Goal: Communication & Community: Ask a question

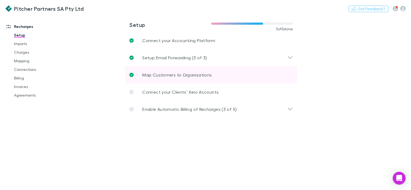
click at [157, 76] on p "Map Customers to Organisations" at bounding box center [176, 75] width 69 height 6
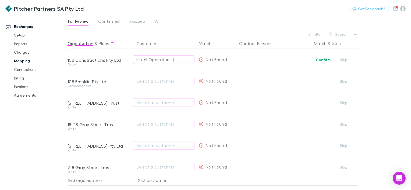
click at [24, 28] on link "Recharges" at bounding box center [35, 26] width 69 height 9
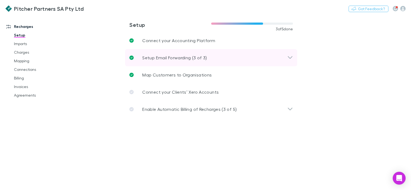
click at [159, 55] on p "Setup Email Forwarding (3 of 3)" at bounding box center [174, 58] width 64 height 6
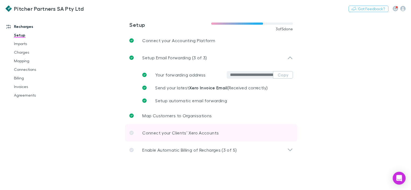
click at [181, 134] on p "Connect your Clients’ Xero Accounts" at bounding box center [180, 133] width 76 height 6
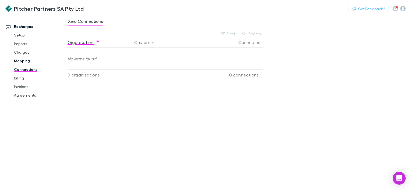
click at [15, 62] on link "Mapping" at bounding box center [40, 61] width 62 height 9
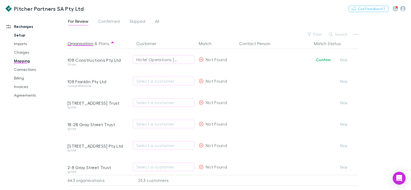
click at [23, 35] on link "Setup" at bounding box center [40, 35] width 62 height 9
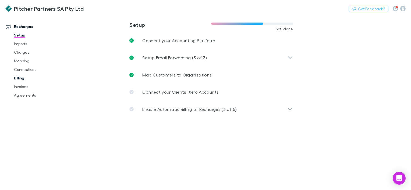
click at [20, 74] on link "Billing" at bounding box center [40, 78] width 62 height 9
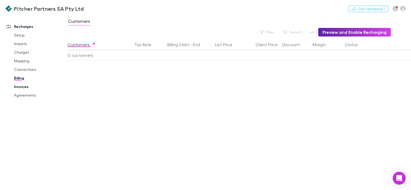
click at [18, 88] on link "Invoices" at bounding box center [40, 86] width 62 height 9
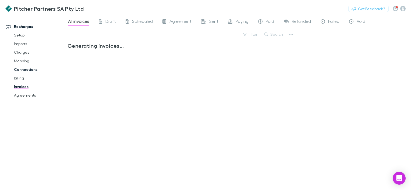
click at [25, 70] on link "Connections" at bounding box center [40, 69] width 62 height 9
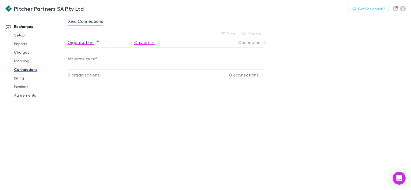
click at [146, 42] on button "Customer" at bounding box center [147, 42] width 26 height 11
click at [403, 8] on icon "button" at bounding box center [402, 8] width 5 height 5
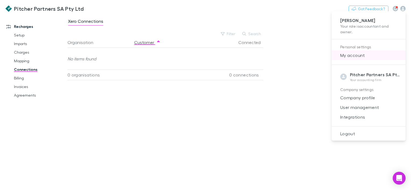
click at [350, 54] on span "My account" at bounding box center [368, 55] width 65 height 6
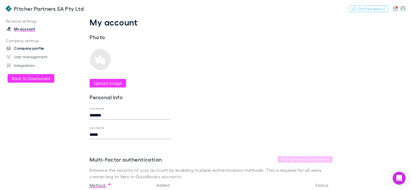
click at [30, 46] on link "Company profile" at bounding box center [35, 48] width 69 height 9
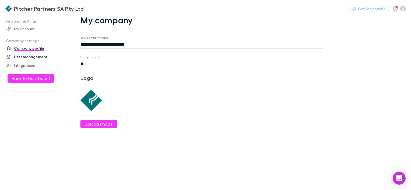
click at [26, 53] on link "User management" at bounding box center [35, 57] width 69 height 9
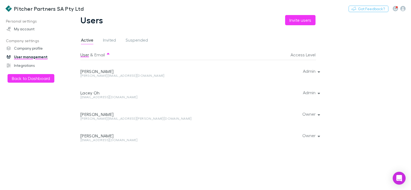
click at [28, 56] on link "User management" at bounding box center [35, 57] width 69 height 9
click at [23, 68] on link "Integrations" at bounding box center [35, 65] width 69 height 9
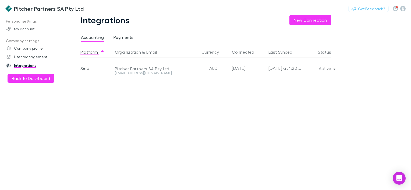
click at [129, 41] on span "Payments" at bounding box center [123, 38] width 20 height 7
click at [127, 72] on div "Pitcher Partners" at bounding box center [173, 67] width 121 height 21
click at [79, 69] on div "Integrations New Connection Accounting Payments Platform Organization Currency …" at bounding box center [209, 102] width 285 height 175
click at [88, 69] on div "Stripe" at bounding box center [96, 67] width 32 height 21
click at [129, 69] on div "Pitcher Partners" at bounding box center [173, 67] width 121 height 21
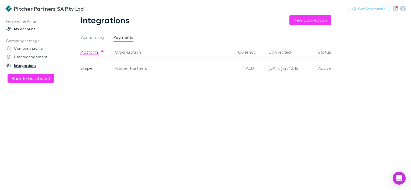
click at [23, 28] on link "My account" at bounding box center [35, 29] width 69 height 9
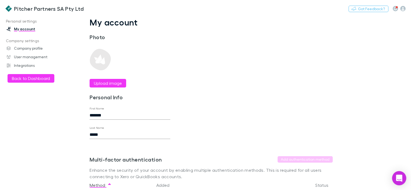
click at [395, 177] on div "Open Intercom Messenger" at bounding box center [399, 178] width 14 height 14
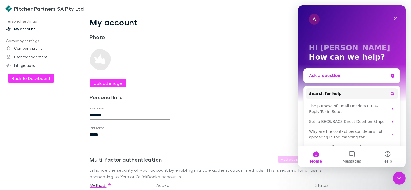
click at [350, 75] on div "Ask a question" at bounding box center [348, 76] width 79 height 6
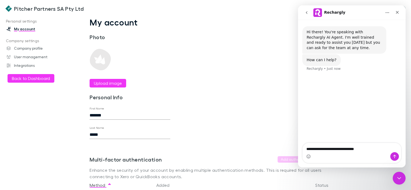
type textarea "**********"
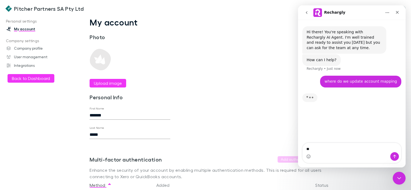
type textarea "*"
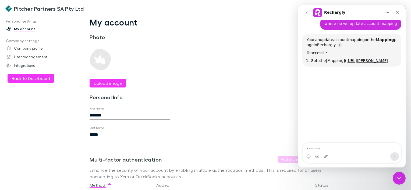
scroll to position [52, 0]
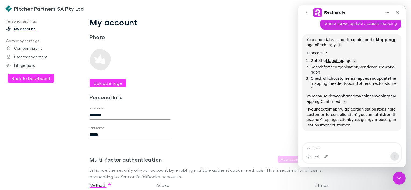
click at [327, 152] on div "Intercom messenger" at bounding box center [351, 156] width 98 height 9
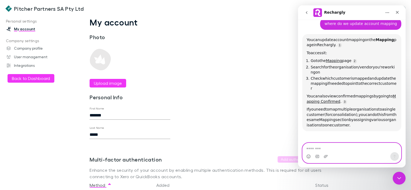
click at [324, 148] on textarea "Message…" at bounding box center [351, 147] width 98 height 9
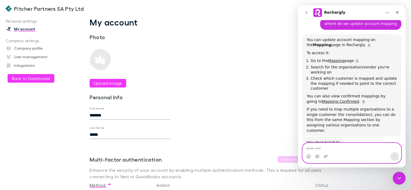
scroll to position [63, 0]
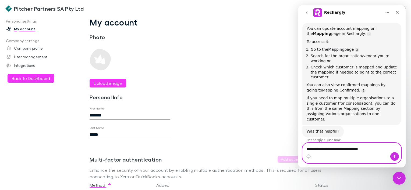
type textarea "**********"
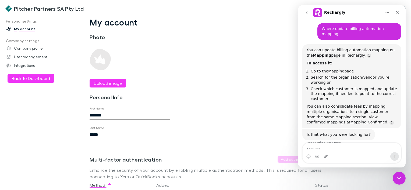
scroll to position [181, 0]
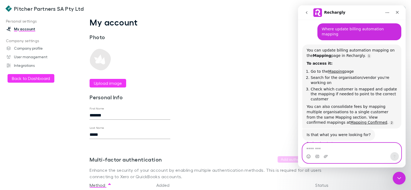
click at [331, 148] on textarea "Message…" at bounding box center [351, 147] width 98 height 9
type textarea "**********"
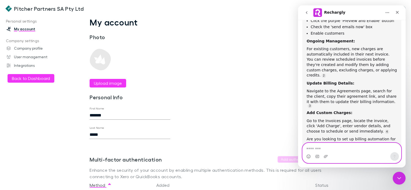
scroll to position [388, 0]
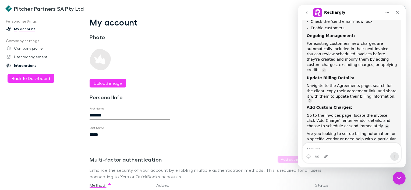
click at [23, 67] on link "Integrations" at bounding box center [35, 65] width 69 height 9
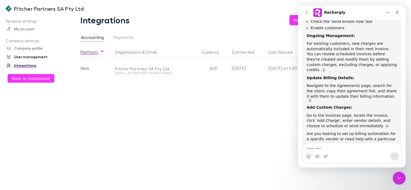
click at [26, 60] on link "User management" at bounding box center [35, 57] width 69 height 9
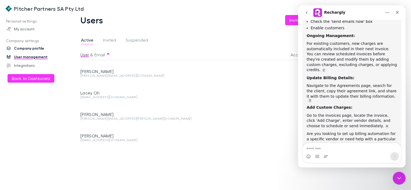
click at [26, 50] on link "Company profile" at bounding box center [35, 48] width 69 height 9
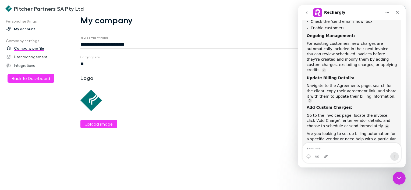
click at [26, 33] on link "My account" at bounding box center [35, 29] width 69 height 9
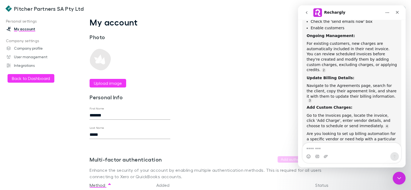
click at [26, 29] on link "My account" at bounding box center [35, 29] width 69 height 9
click at [401, 14] on div "Close" at bounding box center [397, 13] width 10 height 10
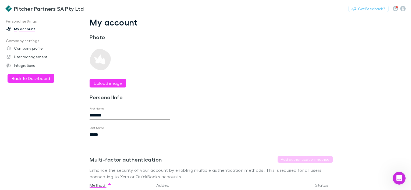
scroll to position [388, 0]
click at [11, 8] on img at bounding box center [8, 8] width 6 height 6
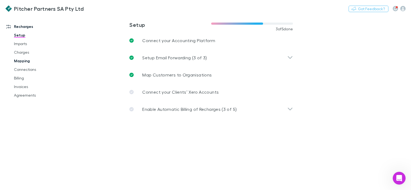
click at [18, 62] on link "Mapping" at bounding box center [40, 61] width 62 height 9
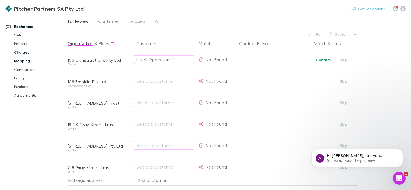
scroll to position [442, 0]
click at [28, 52] on link "Charges" at bounding box center [40, 52] width 62 height 9
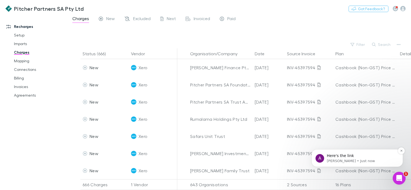
click at [354, 157] on p "Here's the link" at bounding box center [360, 155] width 69 height 5
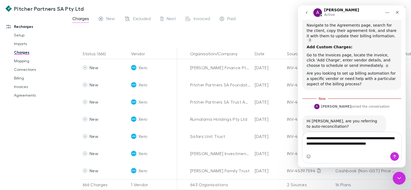
scroll to position [453, 0]
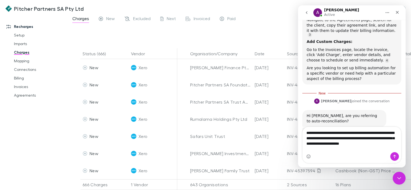
type textarea "**********"
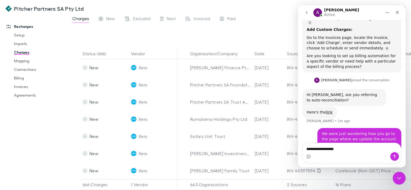
scroll to position [486, 0]
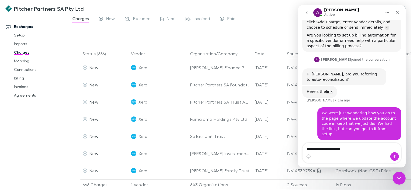
type textarea "**********"
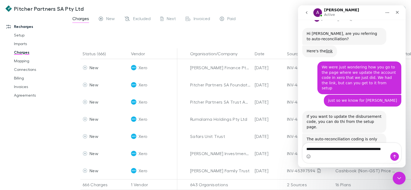
scroll to position [532, 0]
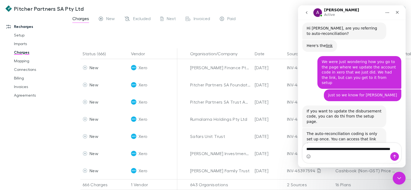
type textarea "**********"
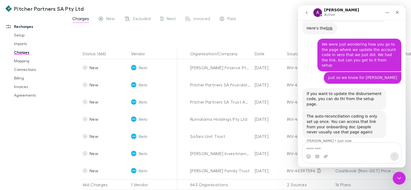
scroll to position [553, 0]
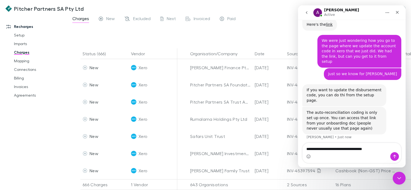
type textarea "**********"
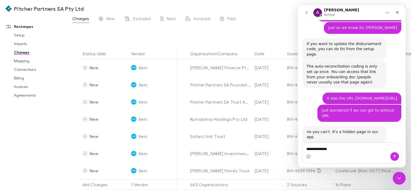
scroll to position [599, 0]
type textarea "**********"
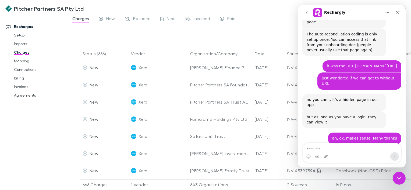
scroll to position [631, 0]
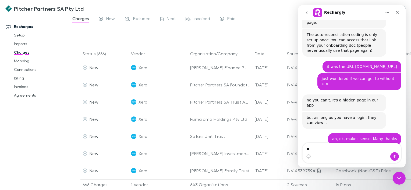
type textarea "*"
type textarea "**********"
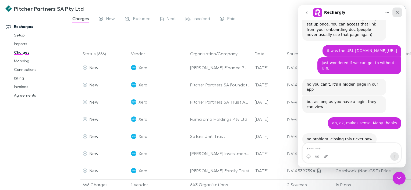
click at [400, 12] on div "Close" at bounding box center [397, 13] width 10 height 10
